Goal: Task Accomplishment & Management: Use online tool/utility

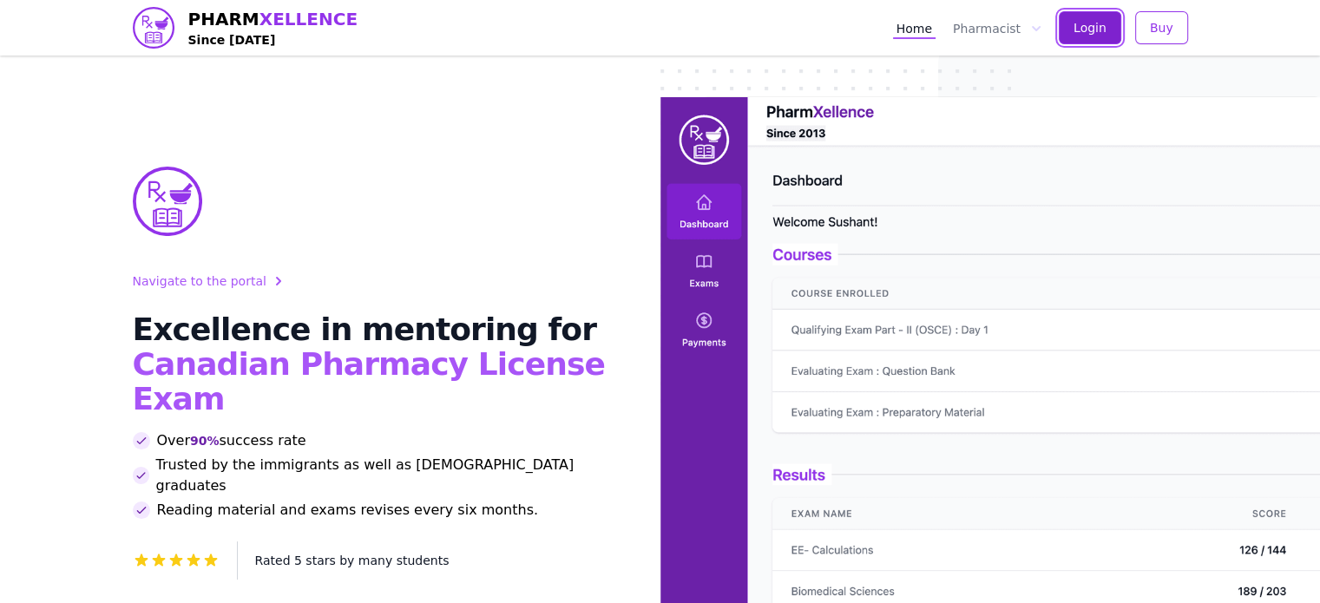
click at [1070, 37] on button "Login" at bounding box center [1089, 27] width 62 height 33
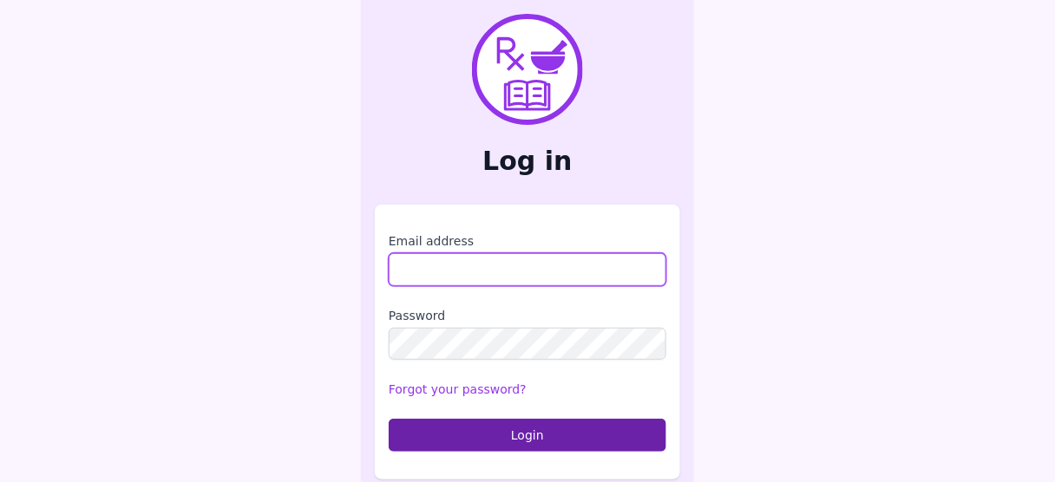
click at [475, 257] on input "Email address" at bounding box center [528, 269] width 278 height 33
type input "**********"
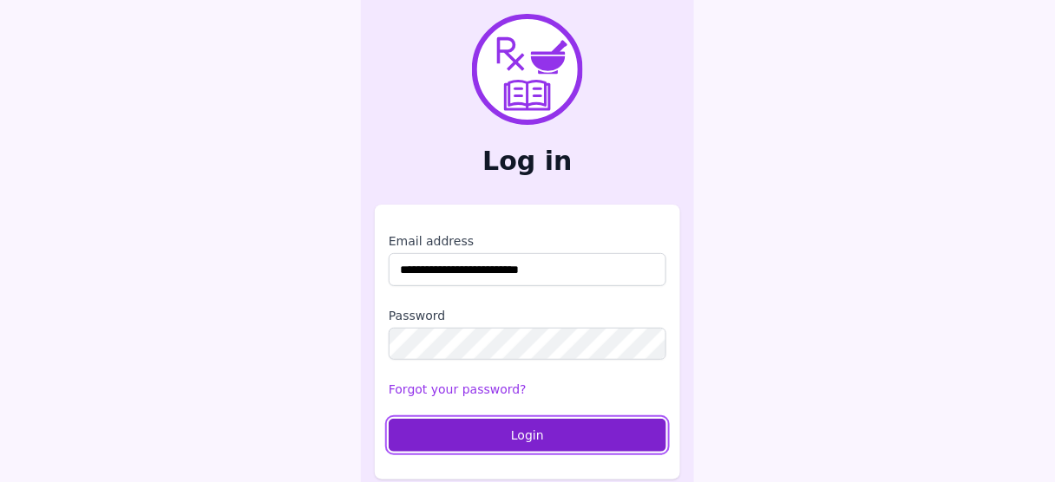
click at [533, 434] on button "Login" at bounding box center [528, 435] width 278 height 33
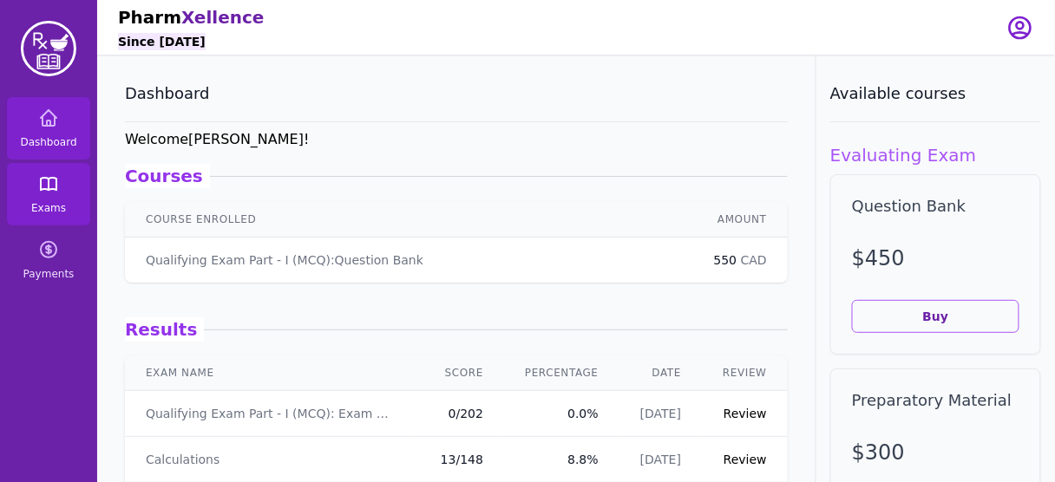
click at [40, 205] on span "Exams" at bounding box center [48, 208] width 35 height 14
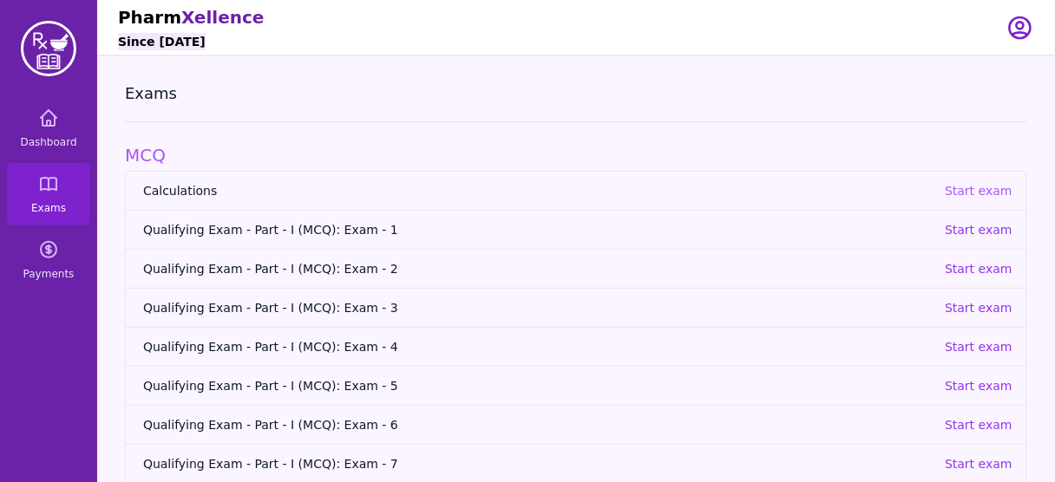
click at [980, 189] on p "Start exam" at bounding box center [979, 190] width 68 height 17
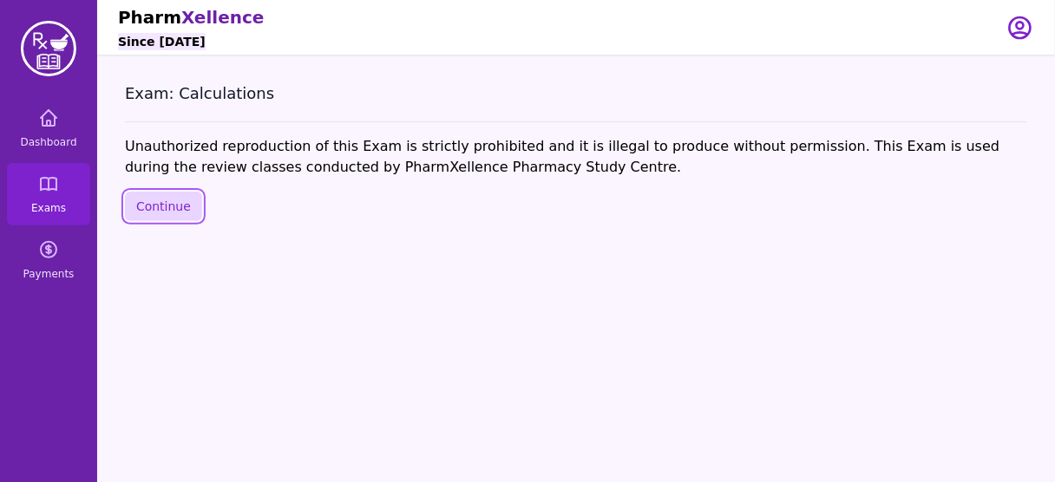
click at [140, 197] on button "Continue" at bounding box center [163, 206] width 77 height 29
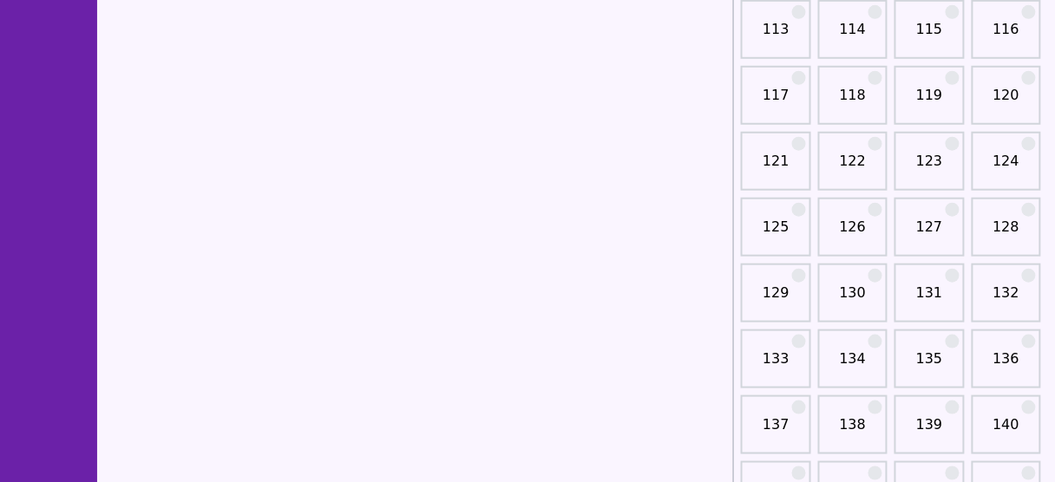
scroll to position [2077, 0]
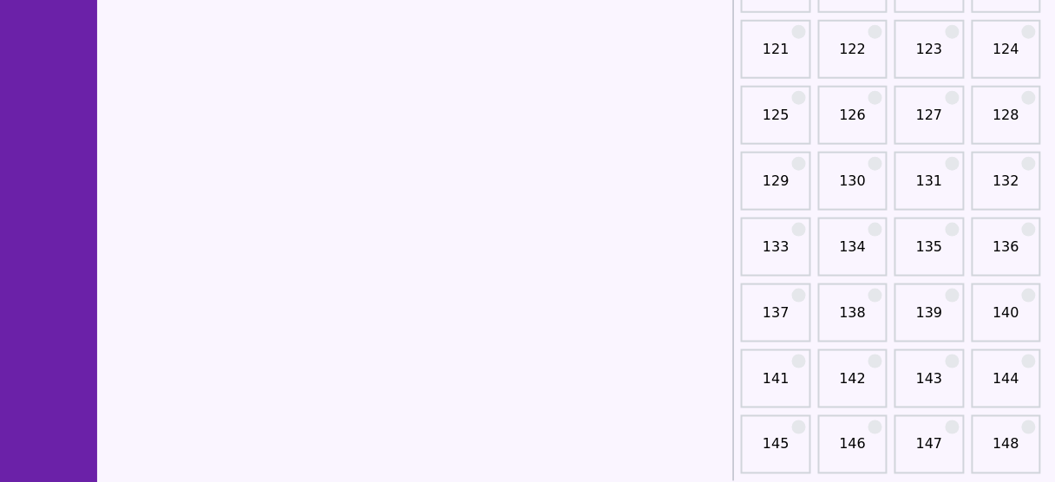
drag, startPoint x: 462, startPoint y: 266, endPoint x: 415, endPoint y: 271, distance: 47.1
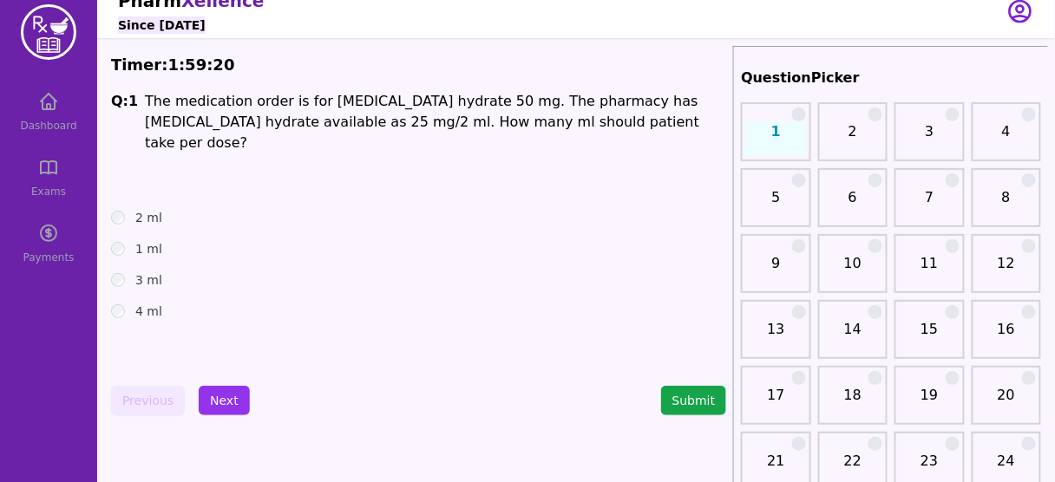
scroll to position [0, 0]
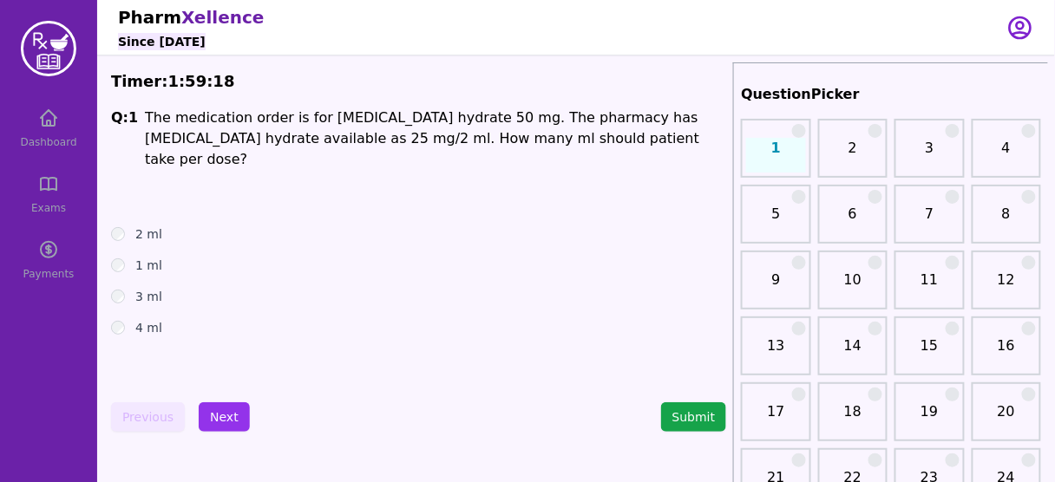
click at [42, 191] on div "Dashboard Exams Payments" at bounding box center [48, 194] width 97 height 194
click at [690, 410] on button "Submit" at bounding box center [694, 417] width 66 height 29
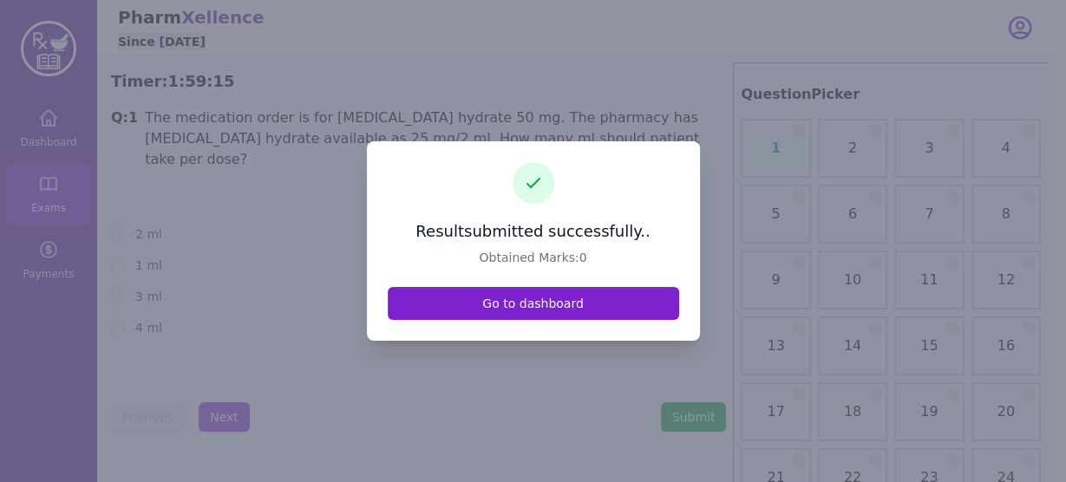
click at [524, 301] on link "Go to dashboard" at bounding box center [534, 303] width 292 height 33
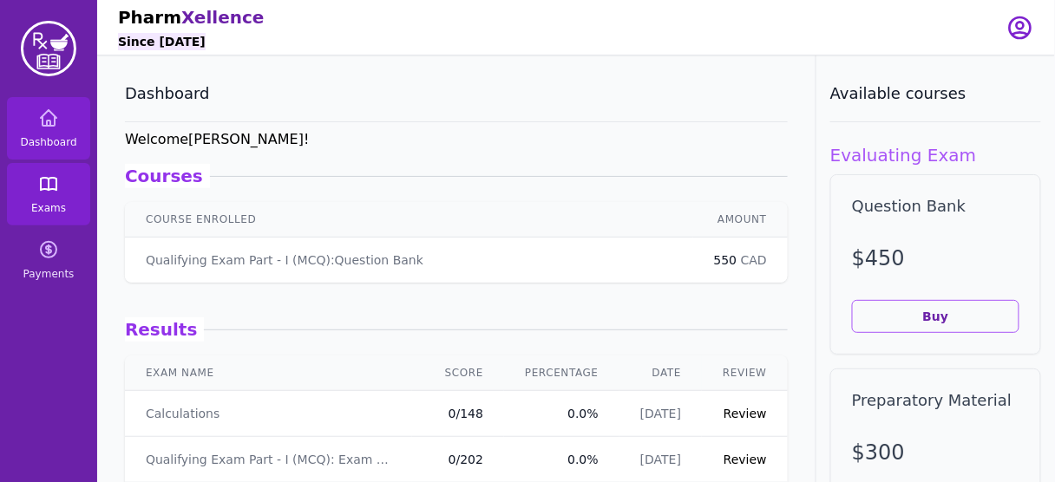
click at [35, 197] on link "Exams" at bounding box center [48, 194] width 83 height 62
click at [65, 196] on link "Exams" at bounding box center [48, 194] width 83 height 62
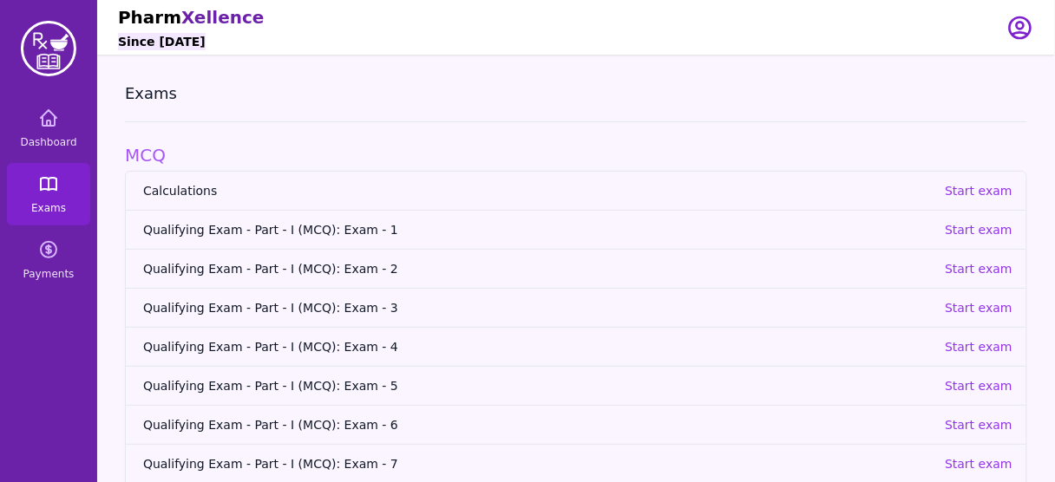
click at [65, 196] on link "Exams" at bounding box center [48, 194] width 83 height 62
